Goal: Transaction & Acquisition: Purchase product/service

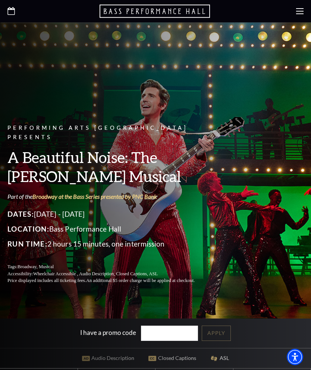
click at [308, 147] on div "Performing Arts Fort Worth Presents A Beautiful Noise: The Neil Diamond Musical…" at bounding box center [155, 170] width 311 height 243
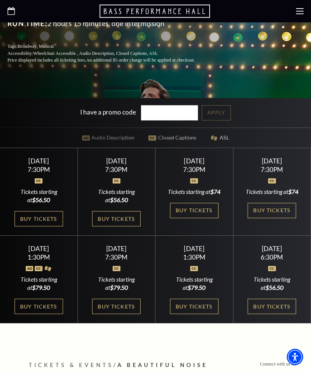
scroll to position [226, 0]
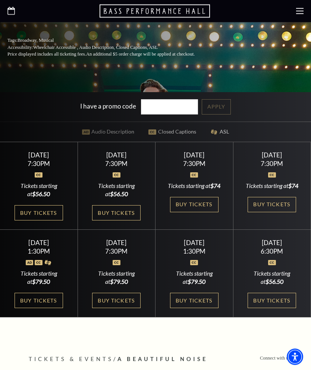
click at [123, 221] on link "Buy Tickets" at bounding box center [116, 213] width 49 height 15
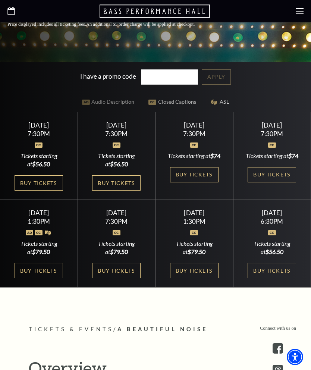
click at [49, 191] on link "Buy Tickets" at bounding box center [39, 182] width 49 height 15
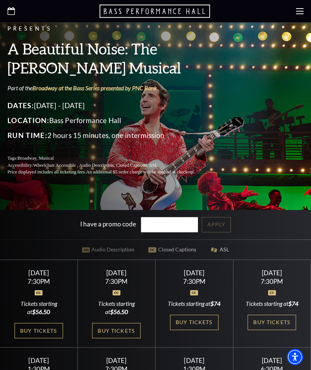
scroll to position [108, 0]
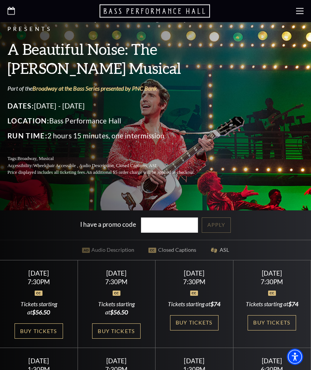
click at [295, 6] on div at bounding box center [155, 11] width 311 height 22
click at [300, 9] on icon at bounding box center [299, 10] width 7 height 7
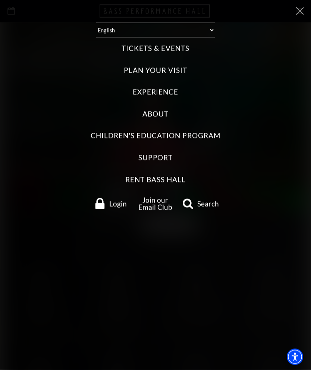
scroll to position [108, 0]
click at [170, 72] on label "Plan Your Visit" at bounding box center [155, 71] width 63 height 10
click at [0, 0] on Visit "Plan Your Visit" at bounding box center [0, 0] width 0 height 0
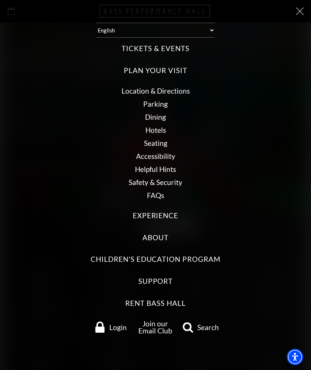
click at [162, 118] on link "Dining" at bounding box center [155, 117] width 21 height 9
click at [162, 144] on link "Seating" at bounding box center [156, 143] width 24 height 9
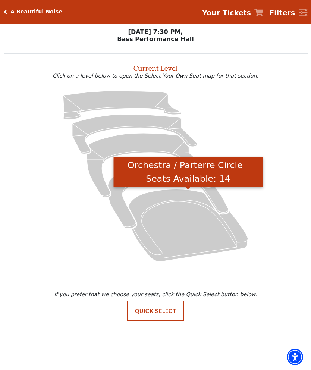
click at [186, 235] on icon "Orchestra / Parterre Circle - Seats Available: 14" at bounding box center [188, 225] width 120 height 72
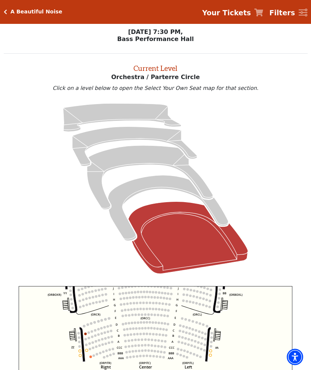
click at [204, 324] on icon "Left (ORPITL) Right (ORPITR) Center (ORPITC) ZZ AA YY BB ZA ZA (ORCL) (ORCR) (O…" at bounding box center [156, 372] width 274 height 173
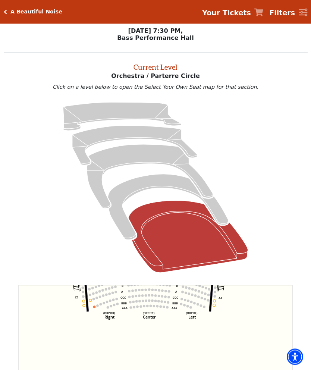
scroll to position [5, 0]
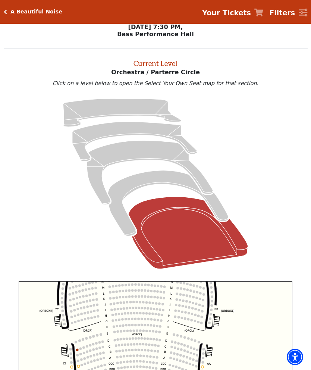
click at [198, 312] on icon "Left (ORPITL) Right (ORPITR) Center (ORPITC) ZZ AA YY BB ZA ZA (ORCL) (ORCR) (O…" at bounding box center [156, 368] width 274 height 173
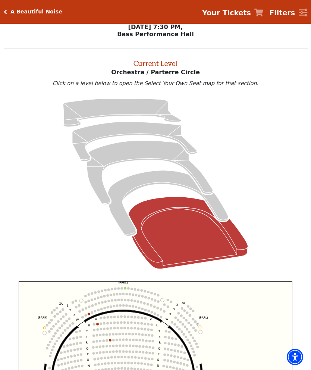
click at [166, 180] on icon "Box Tier - Seats Available: 16" at bounding box center [168, 204] width 121 height 66
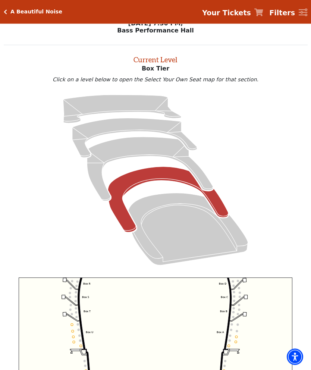
scroll to position [0, 0]
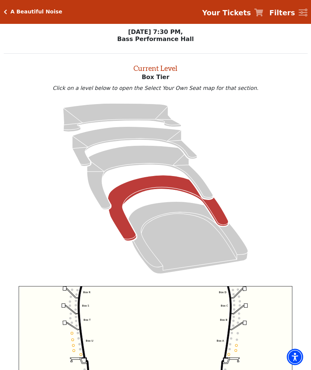
click at [9, 12] on div "A Beautiful Noise" at bounding box center [34, 12] width 55 height 6
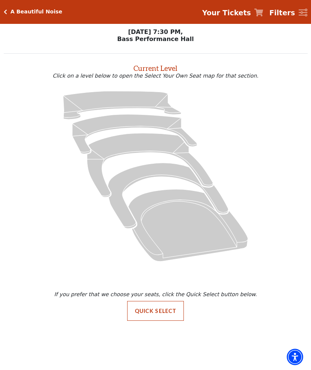
click at [167, 315] on button "Quick Select" at bounding box center [155, 311] width 57 height 20
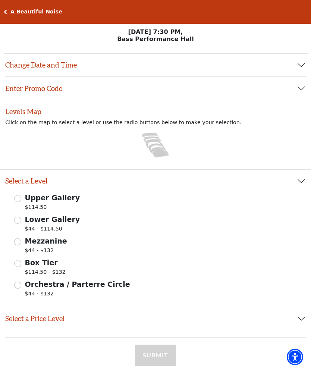
click at [17, 290] on div "Orchestra / Parterre Circle $44 - $132" at bounding box center [155, 289] width 283 height 21
click at [19, 287] on input "Orchestra / Parterre Circle $44 - $132" at bounding box center [17, 285] width 7 height 7
radio input "true"
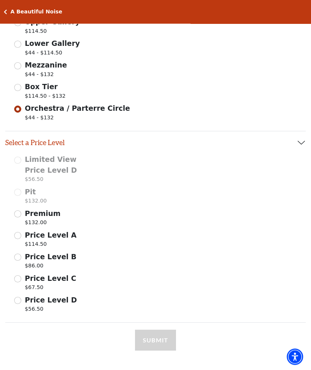
scroll to position [174, 0]
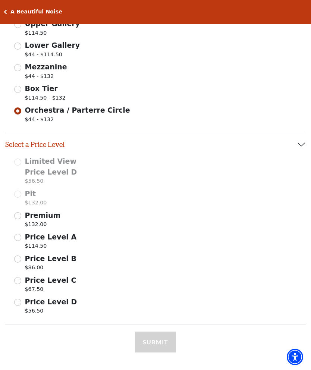
click at [20, 261] on input "Price Level B $86.00" at bounding box center [17, 259] width 7 height 7
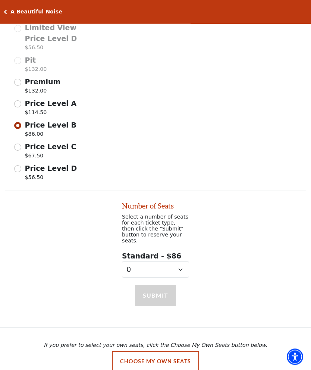
scroll to position [308, 0]
click at [186, 265] on select "0 1 2 3 4 5" at bounding box center [155, 269] width 67 height 17
select select "4"
click at [162, 295] on button "Submit" at bounding box center [155, 295] width 41 height 21
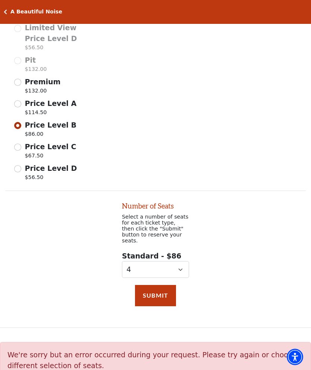
click at [20, 104] on input "Price Level A $114.50" at bounding box center [17, 103] width 7 height 7
radio input "true"
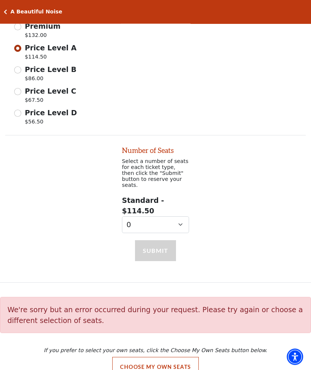
scroll to position [365, 0]
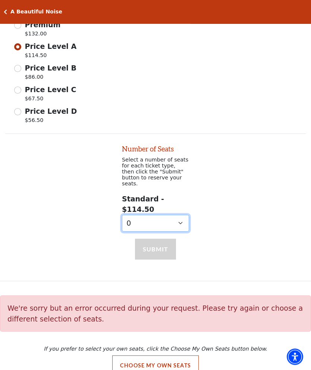
click at [181, 215] on select "0 1 2 3 4 5 6 7 8 9" at bounding box center [155, 223] width 67 height 17
select select "4"
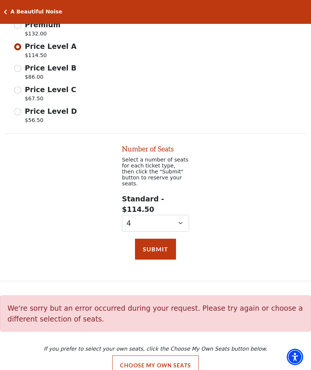
click at [225, 243] on div "Submit" at bounding box center [155, 257] width 311 height 50
click at [20, 88] on input "Price Level C $67.50" at bounding box center [17, 90] width 7 height 7
radio input "true"
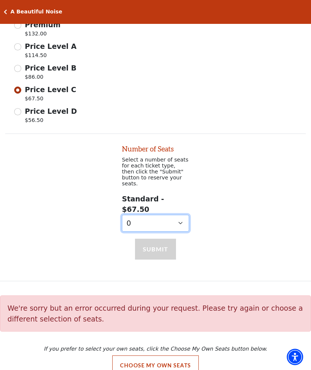
click at [184, 215] on select "0 1 2 3" at bounding box center [155, 223] width 67 height 17
click at [180, 215] on select "0 1 2 3" at bounding box center [155, 223] width 67 height 17
select select "2"
click at [183, 215] on select "0 1 2 3" at bounding box center [155, 223] width 67 height 17
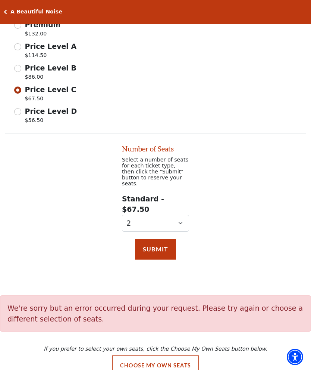
click at [51, 117] on p "$56.50" at bounding box center [51, 121] width 52 height 10
click at [0, 0] on input "Price Level D $56.50" at bounding box center [0, 0] width 0 height 0
radio input "true"
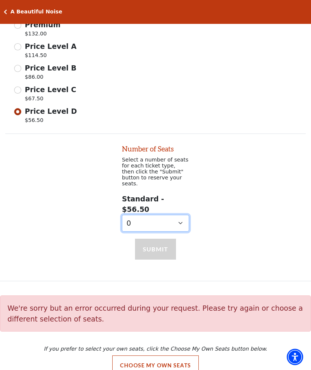
click at [175, 215] on select "0 1" at bounding box center [155, 223] width 67 height 17
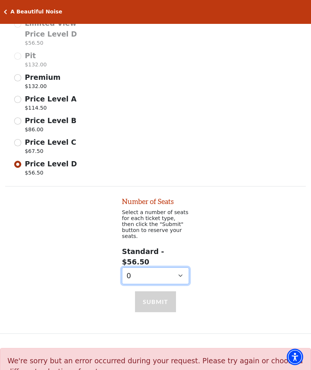
scroll to position [312, 0]
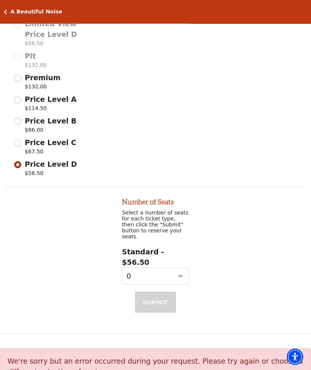
click at [21, 77] on input "Premium $132.00" at bounding box center [17, 78] width 7 height 7
radio input "true"
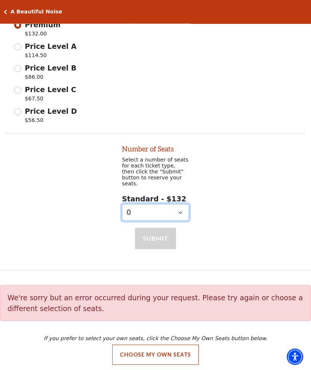
click at [182, 212] on select "0 1 2 3" at bounding box center [155, 213] width 67 height 17
select select "1"
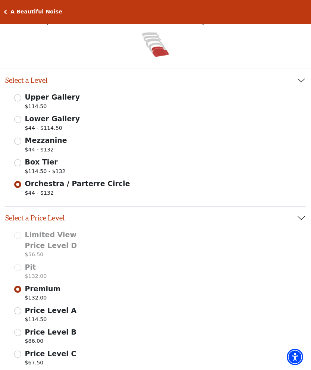
scroll to position [97, 0]
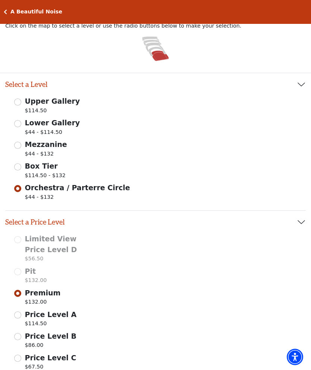
click at [27, 169] on span "Box Tier" at bounding box center [41, 166] width 33 height 8
click at [21, 169] on input "Box Tier $114.50 - $132" at bounding box center [17, 167] width 7 height 7
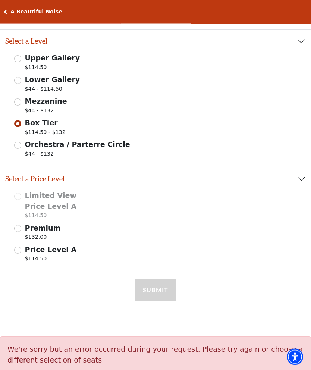
scroll to position [140, 0]
click at [20, 103] on input "Mezzanine $44 - $132" at bounding box center [17, 101] width 7 height 7
radio input "true"
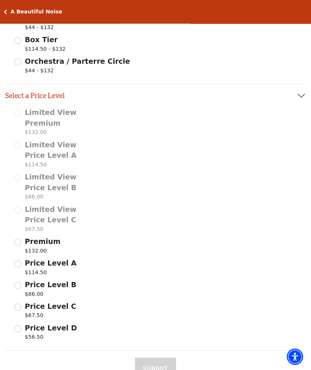
scroll to position [224, 0]
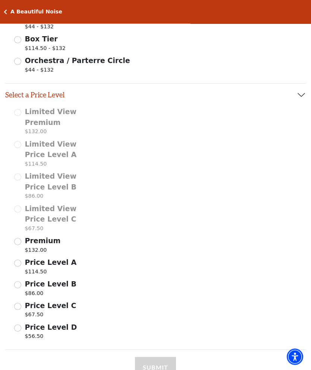
click at [19, 262] on input "Price Level A $114.50" at bounding box center [17, 263] width 7 height 7
select select "4"
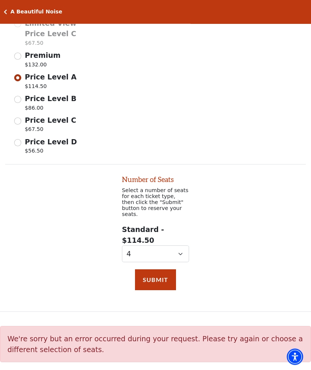
scroll to position [410, 0]
click at [165, 271] on button "Submit" at bounding box center [155, 280] width 41 height 21
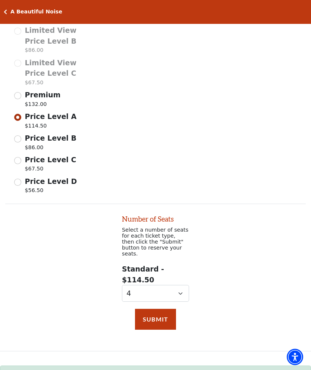
scroll to position [400, 0]
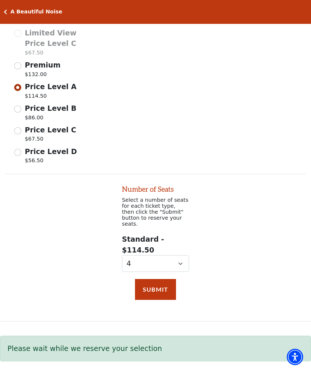
click at [276, 137] on div "Limited View Premium $132.00 Limited View Price Level A $114.50 Limited View Pr…" at bounding box center [155, 49] width 301 height 236
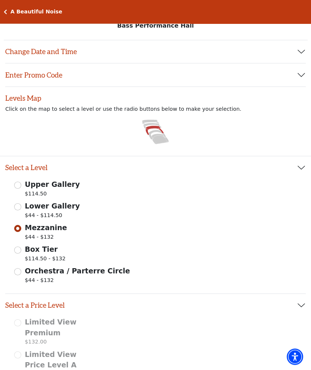
scroll to position [0, 0]
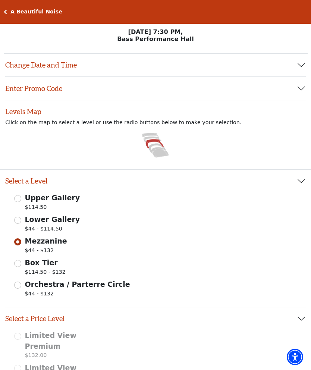
click at [153, 142] on icon at bounding box center [155, 144] width 18 height 9
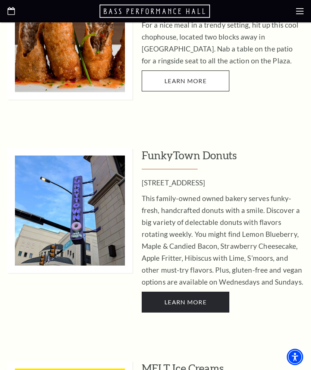
scroll to position [799, 0]
